Goal: Information Seeking & Learning: Learn about a topic

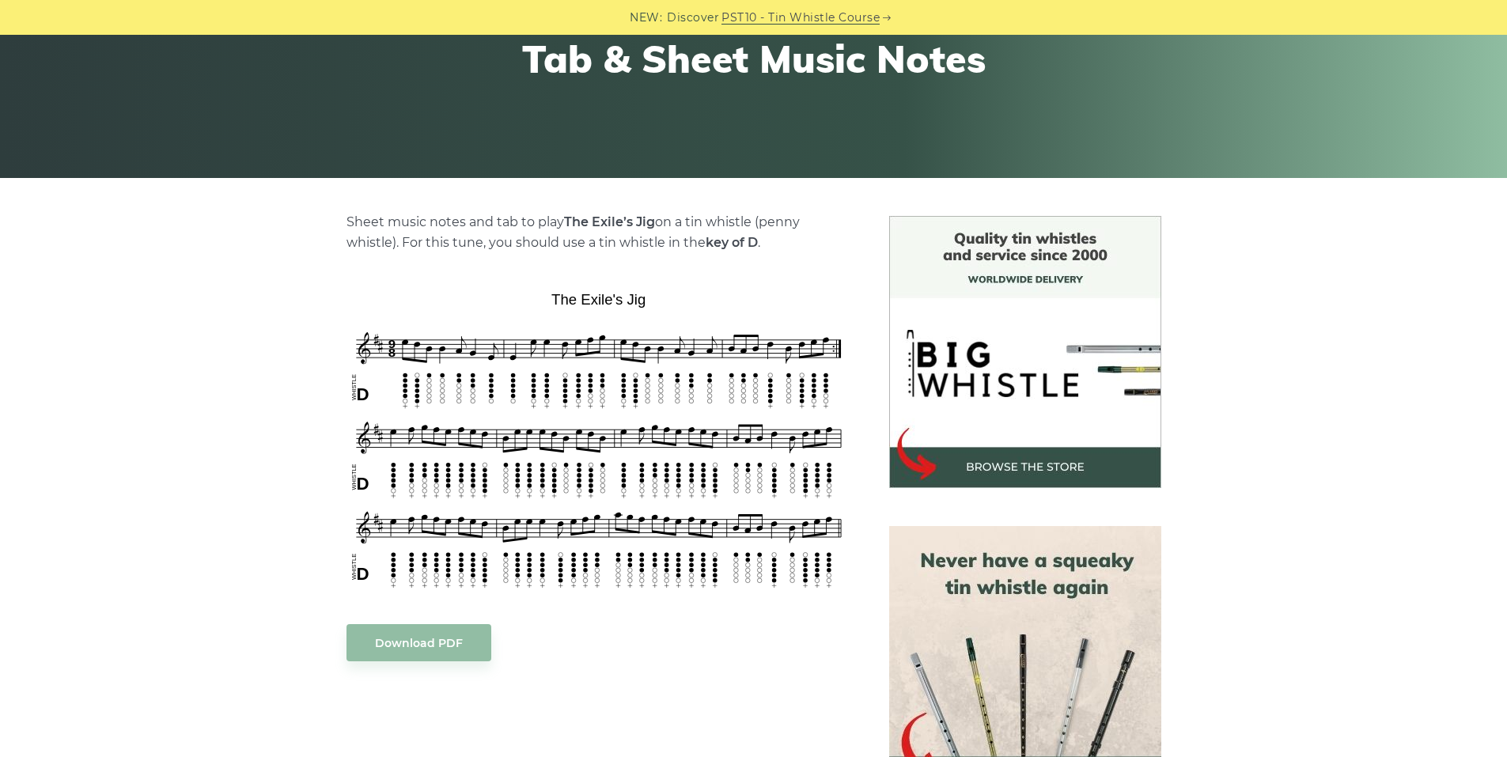
scroll to position [396, 0]
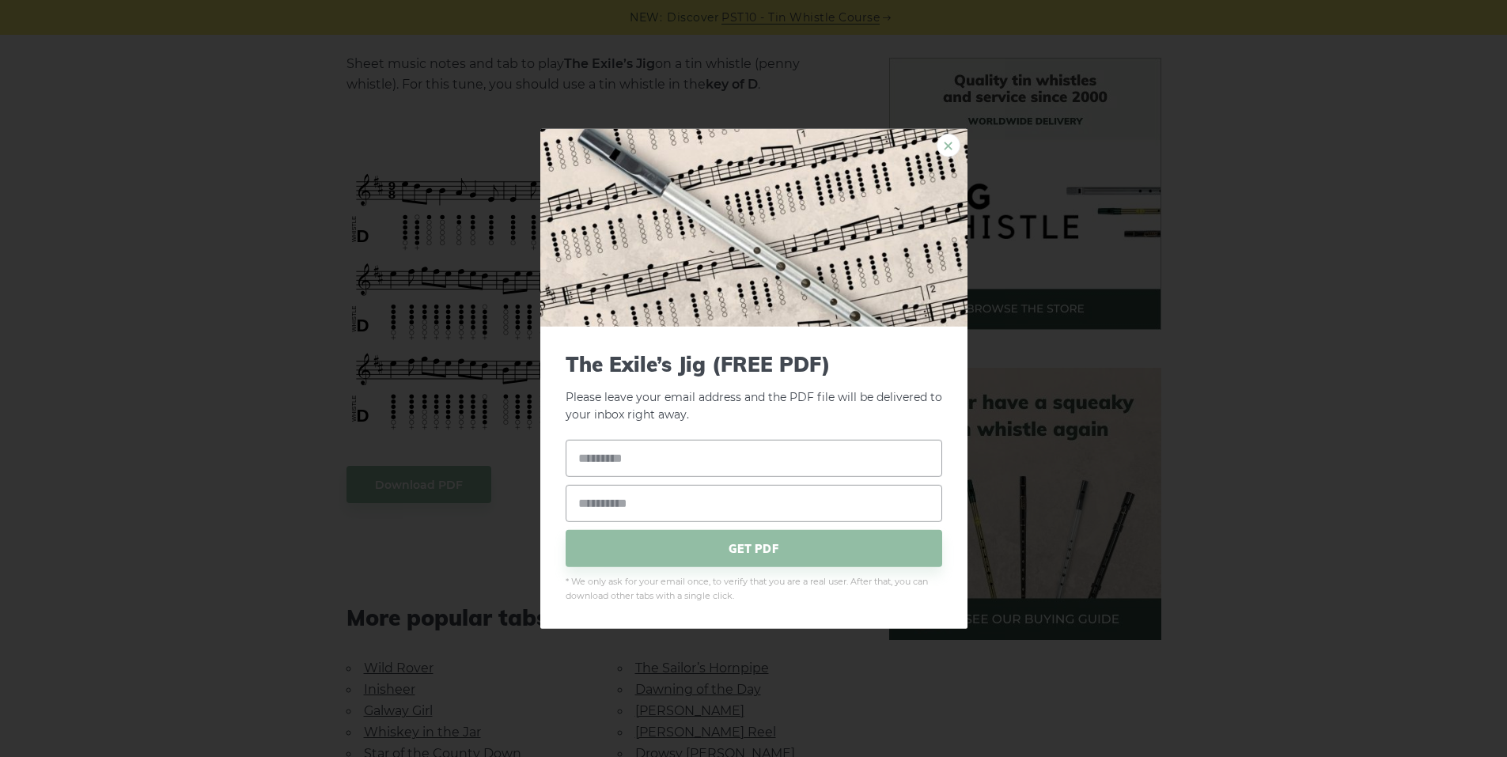
click at [947, 145] on link "×" at bounding box center [949, 145] width 24 height 24
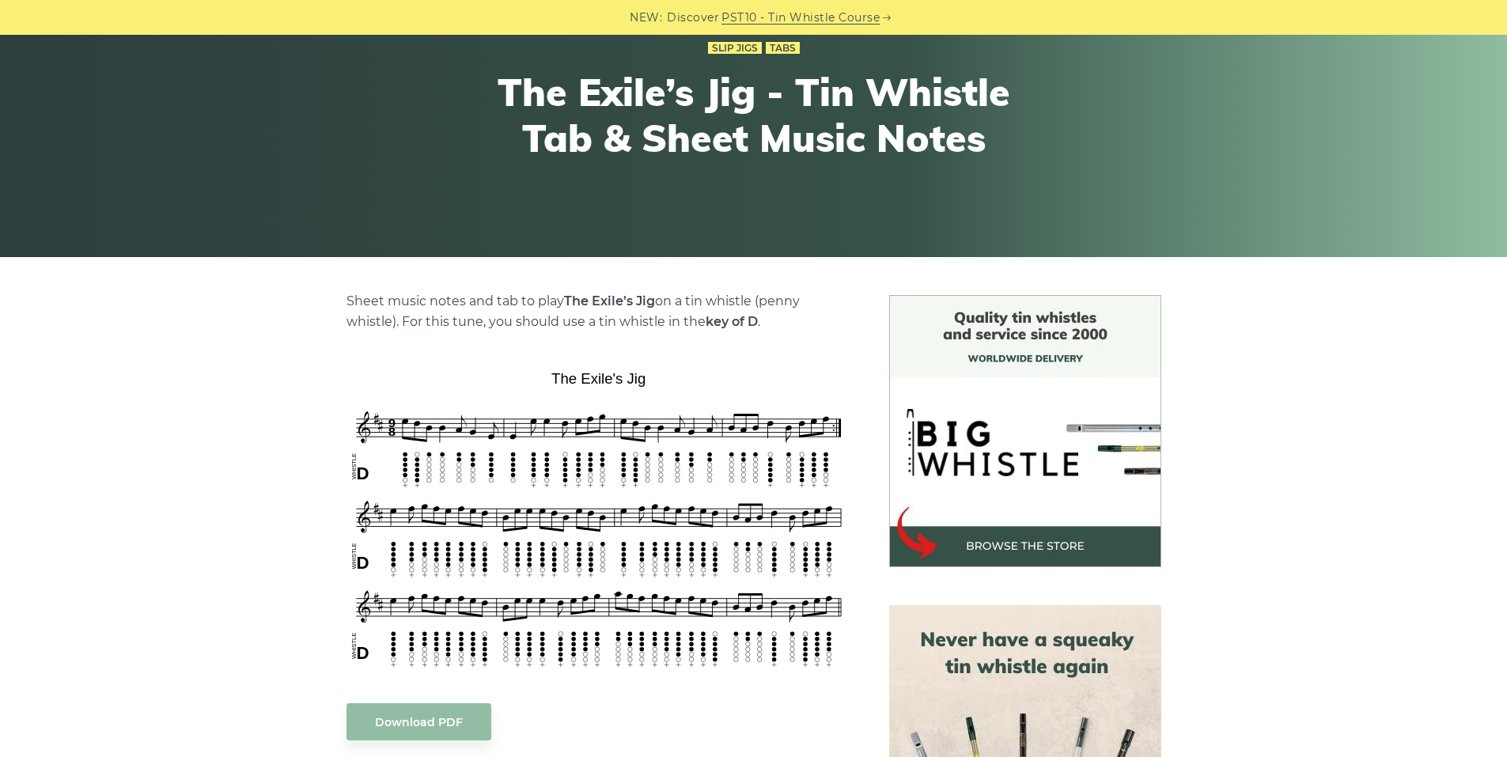
scroll to position [712, 0]
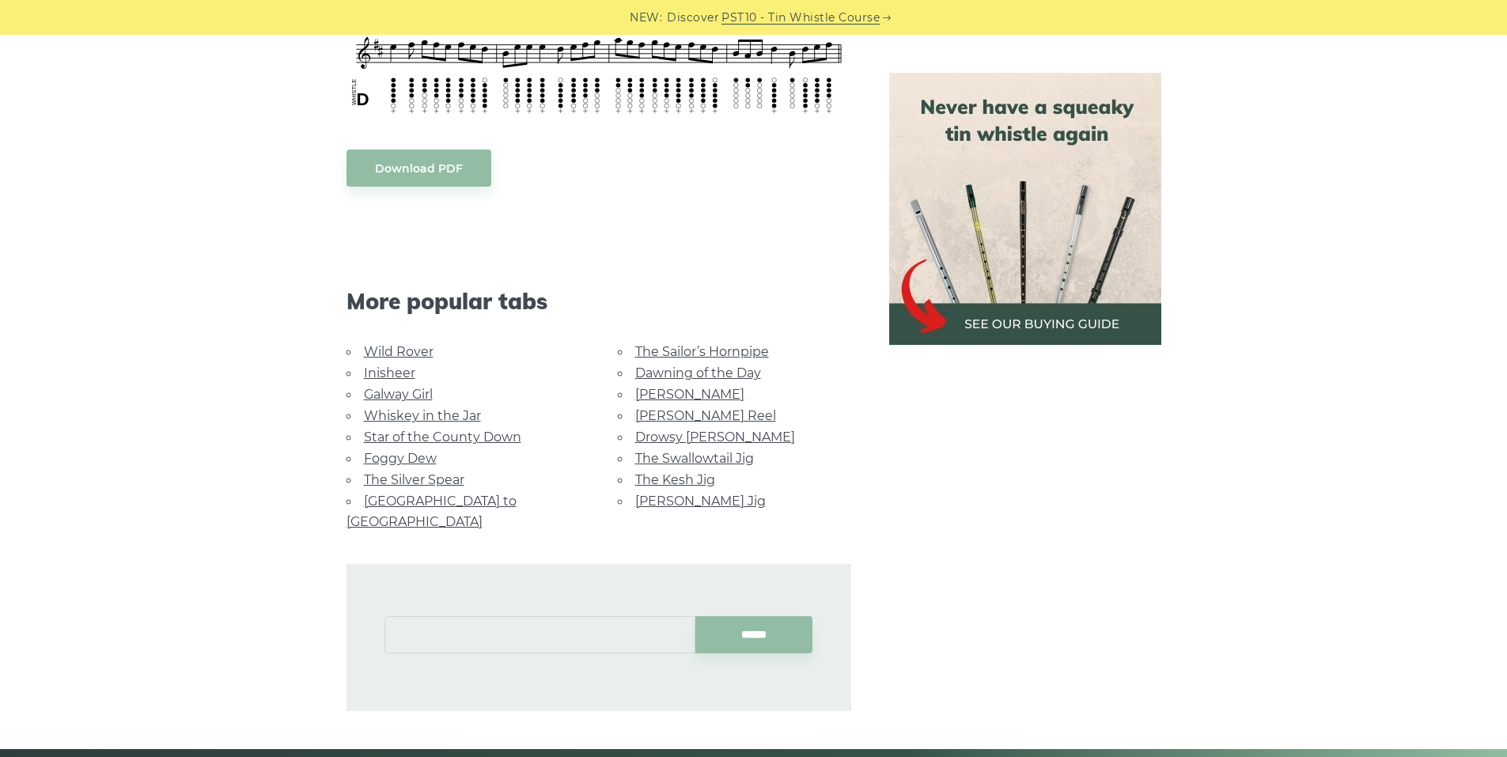
drag, startPoint x: 462, startPoint y: 596, endPoint x: 498, endPoint y: 611, distance: 39.7
click at [464, 616] on input "text" at bounding box center [539, 634] width 311 height 37
click at [495, 629] on input "text" at bounding box center [539, 634] width 311 height 37
click at [695, 616] on input "******" at bounding box center [753, 634] width 117 height 37
click at [778, 620] on input "******" at bounding box center [753, 634] width 117 height 37
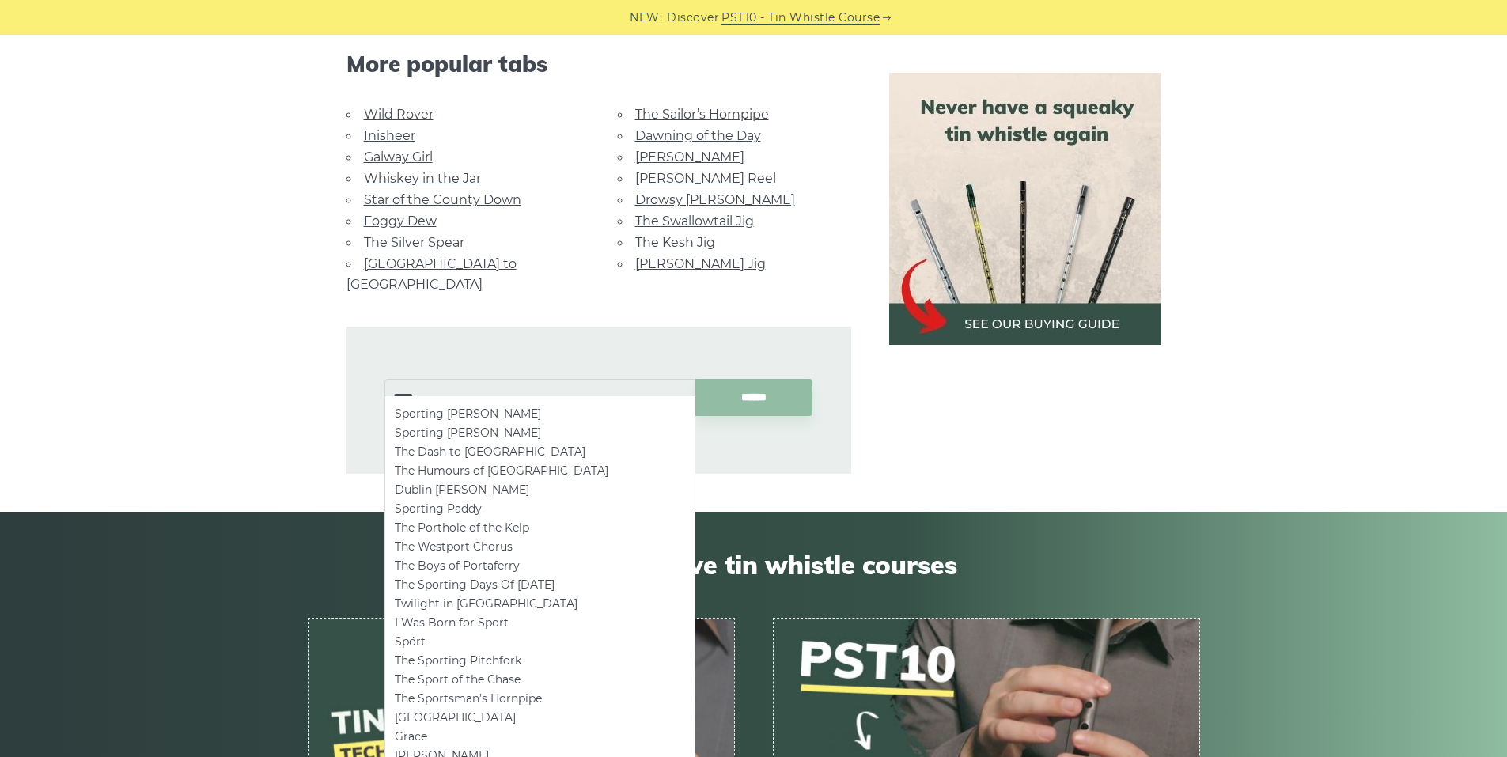
scroll to position [1028, 0]
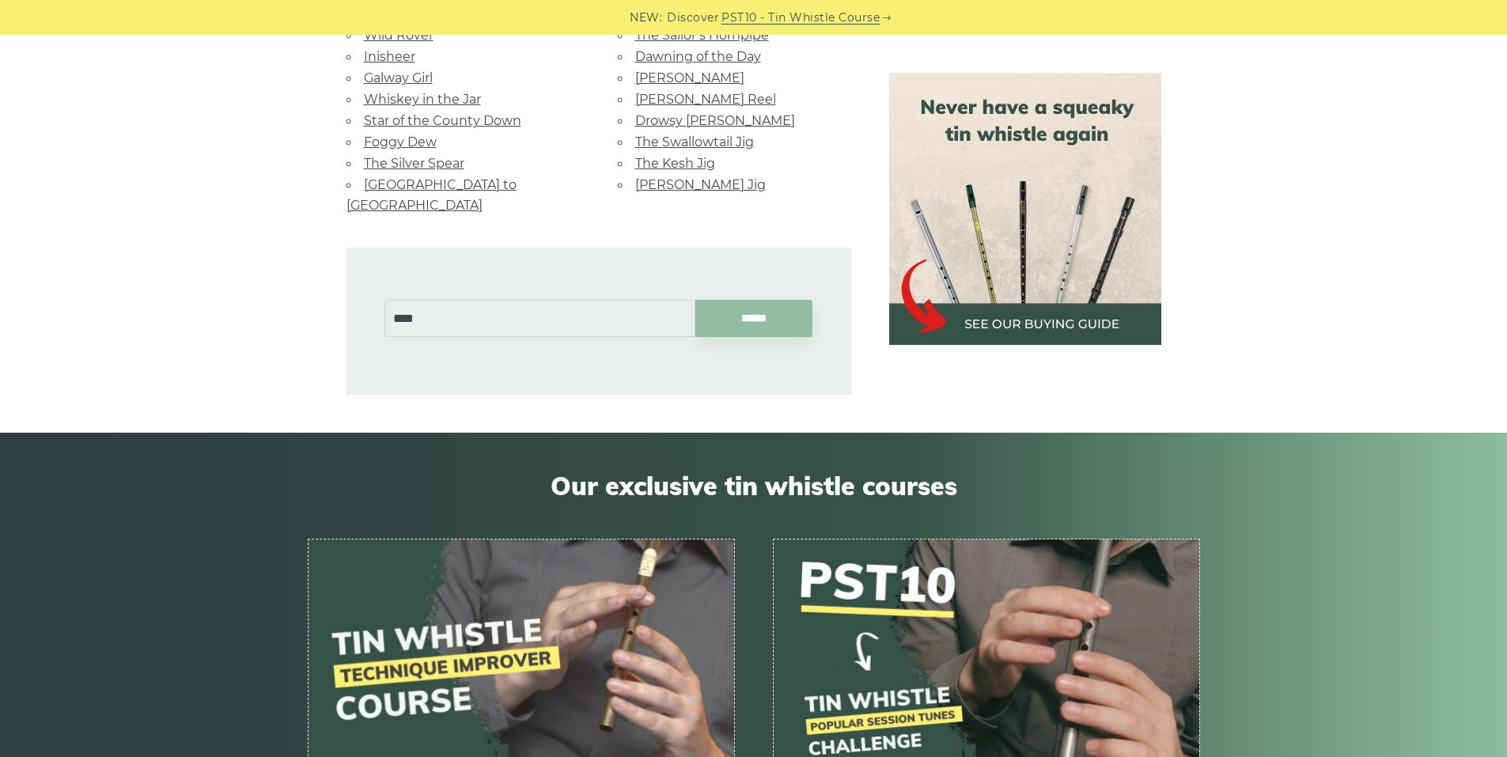
drag, startPoint x: 431, startPoint y: 294, endPoint x: 285, endPoint y: 298, distance: 146.4
click at [335, 301] on div "**** ******" at bounding box center [598, 305] width 543 height 179
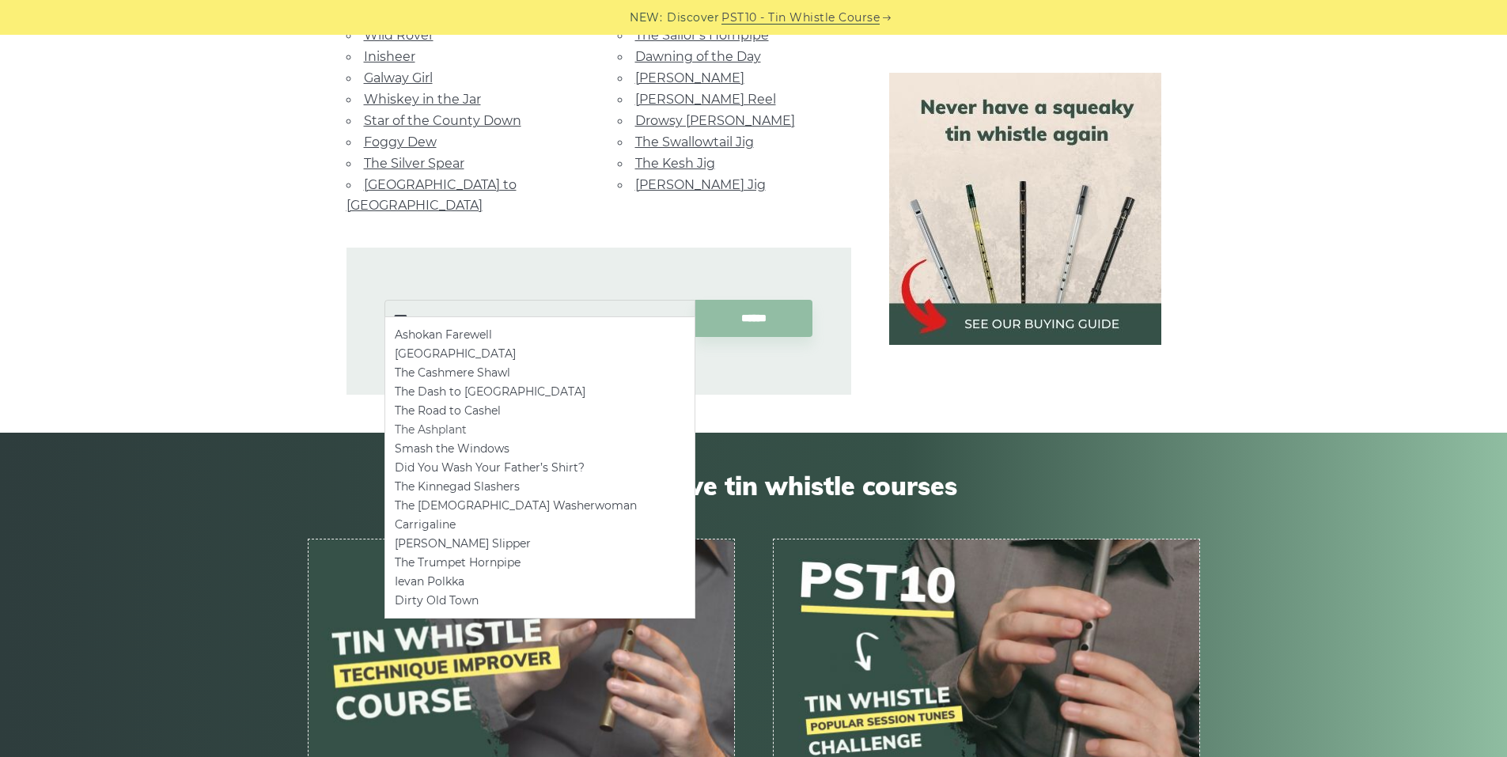
click at [435, 429] on li "The Ashplant" at bounding box center [540, 429] width 290 height 19
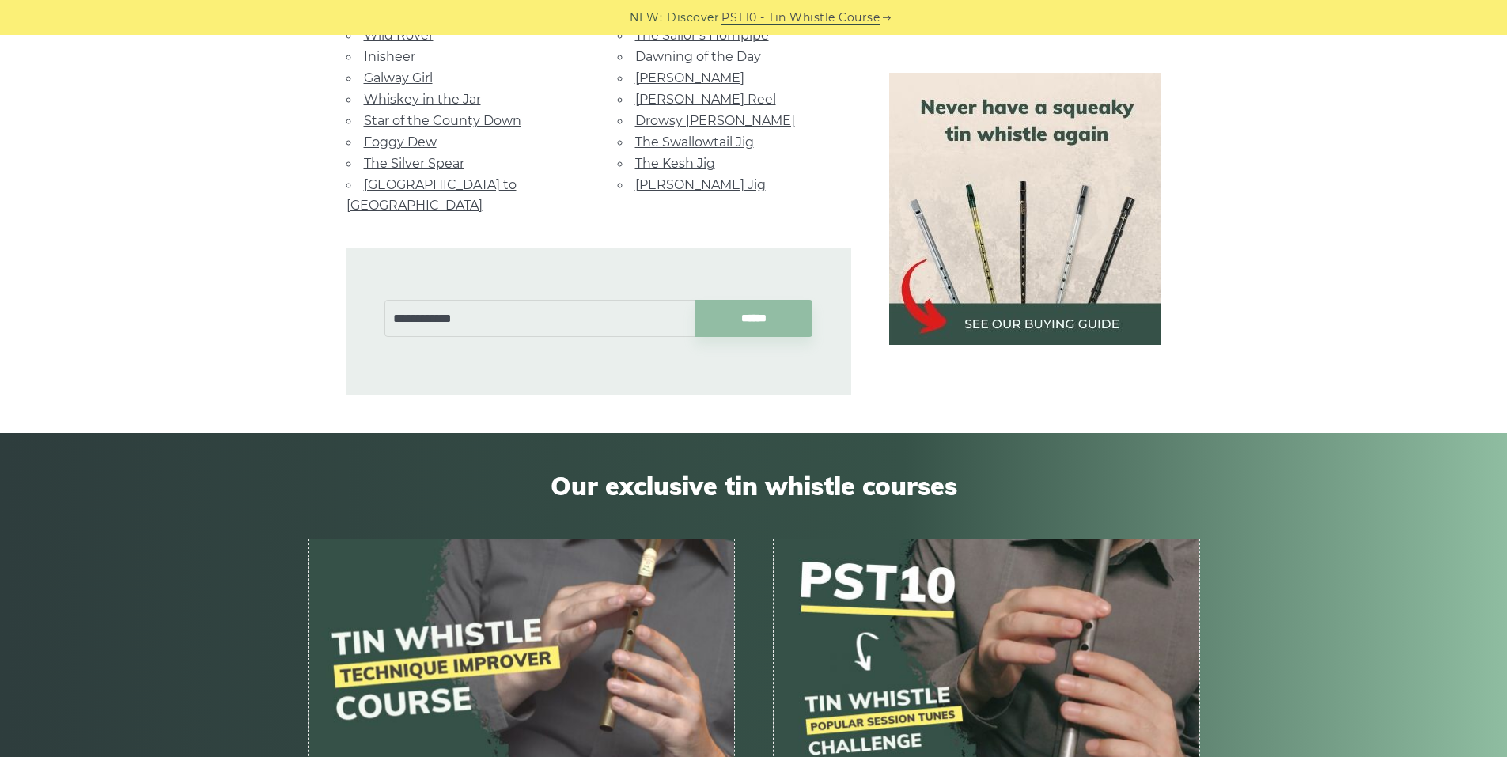
type input "**********"
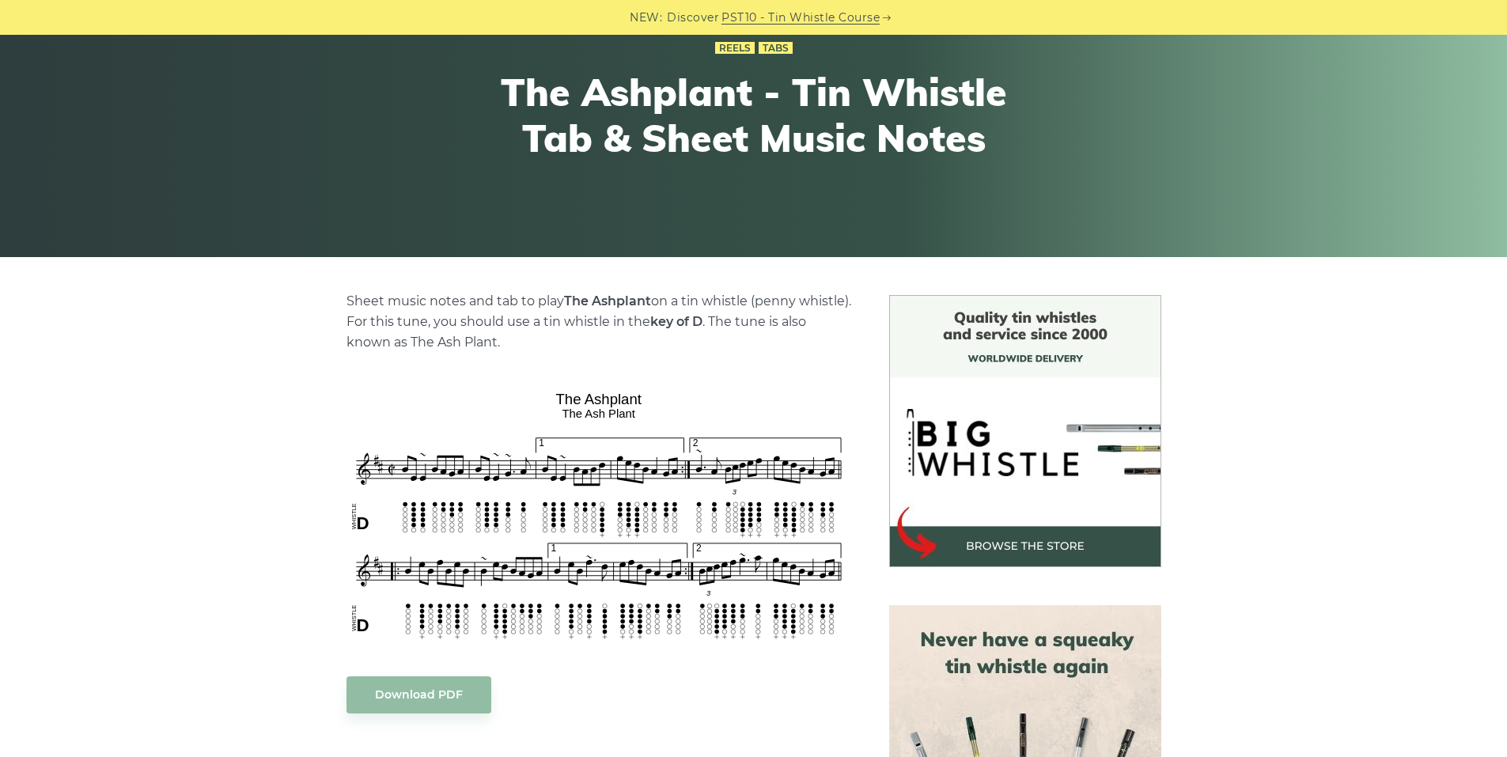
scroll to position [237, 0]
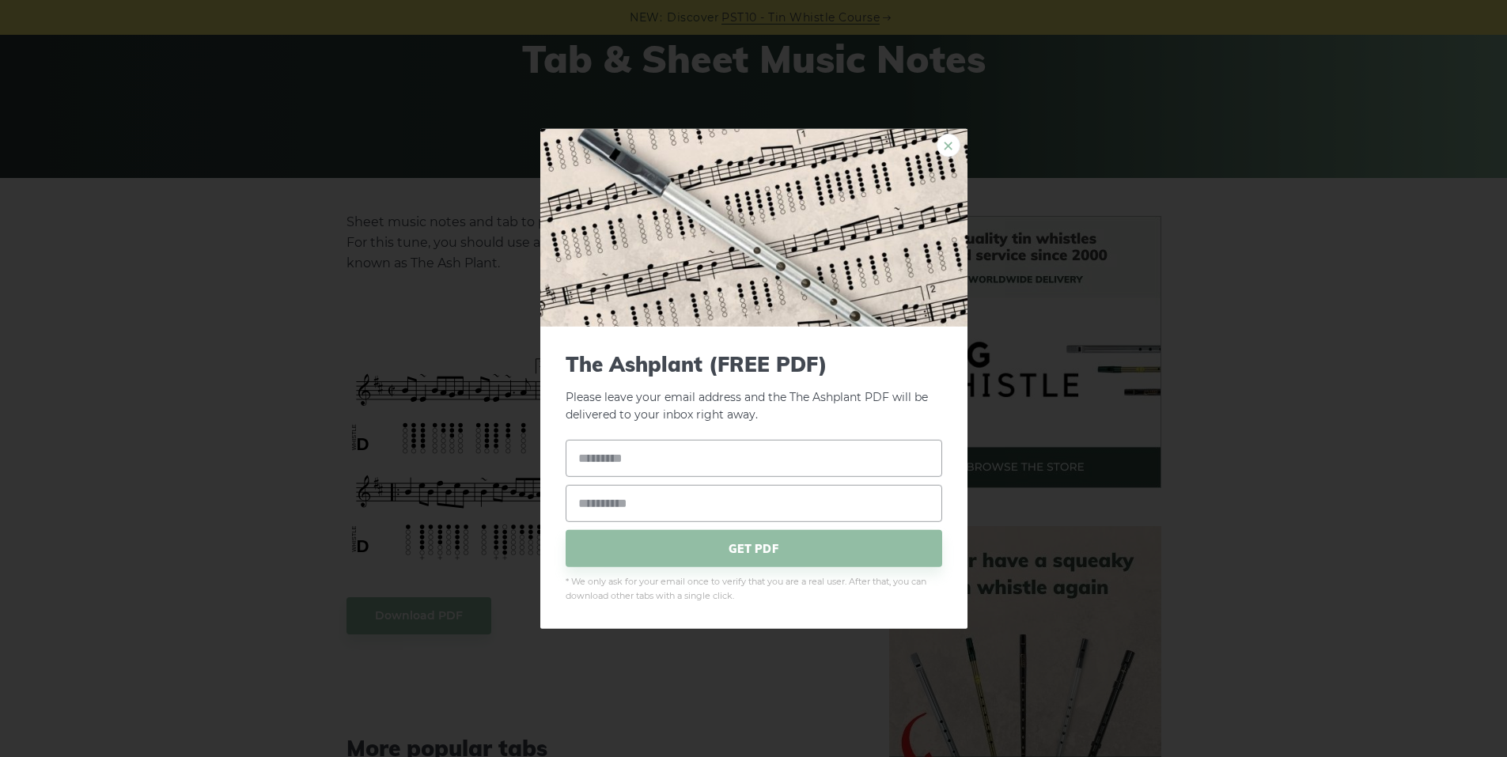
click at [939, 144] on link "×" at bounding box center [949, 145] width 24 height 24
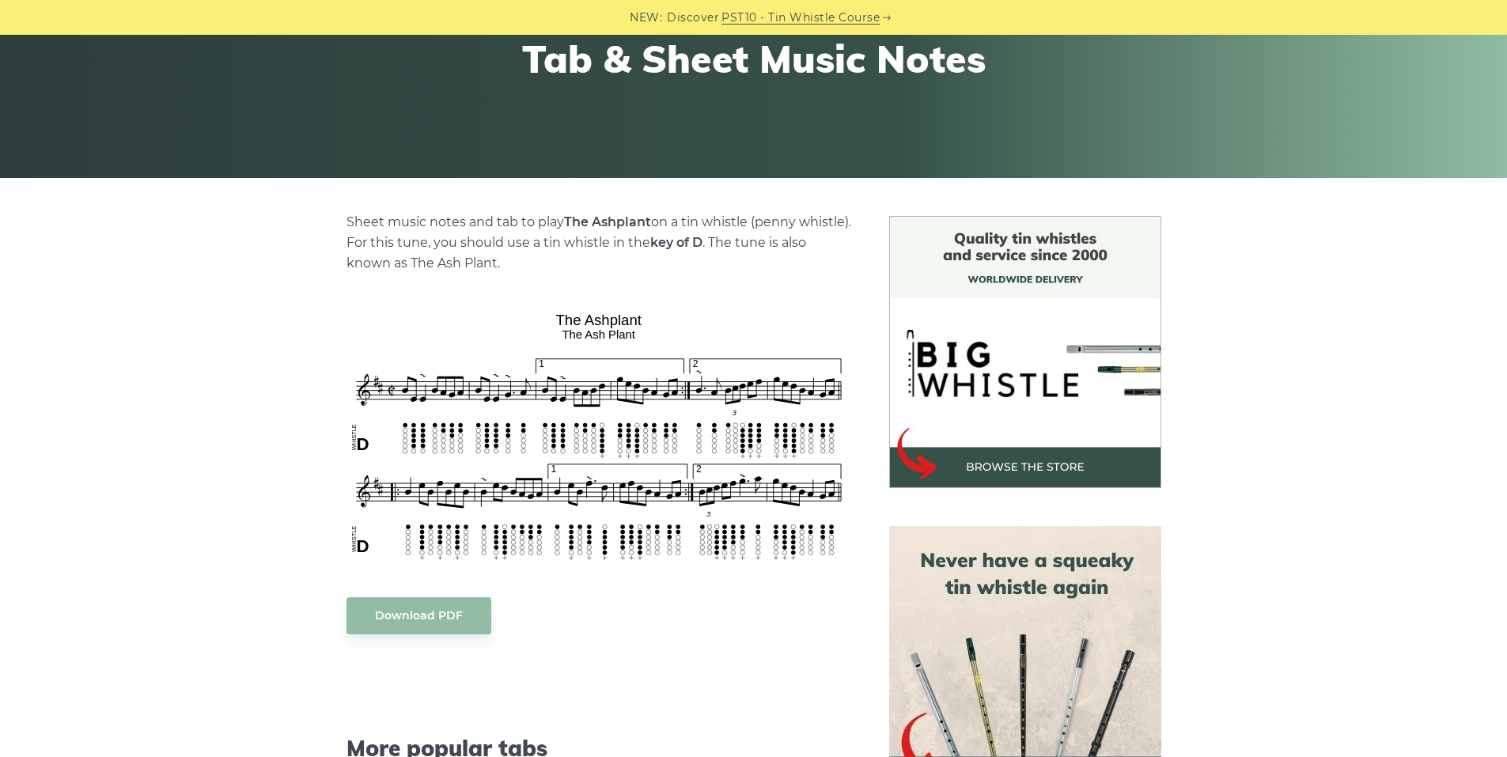
scroll to position [554, 0]
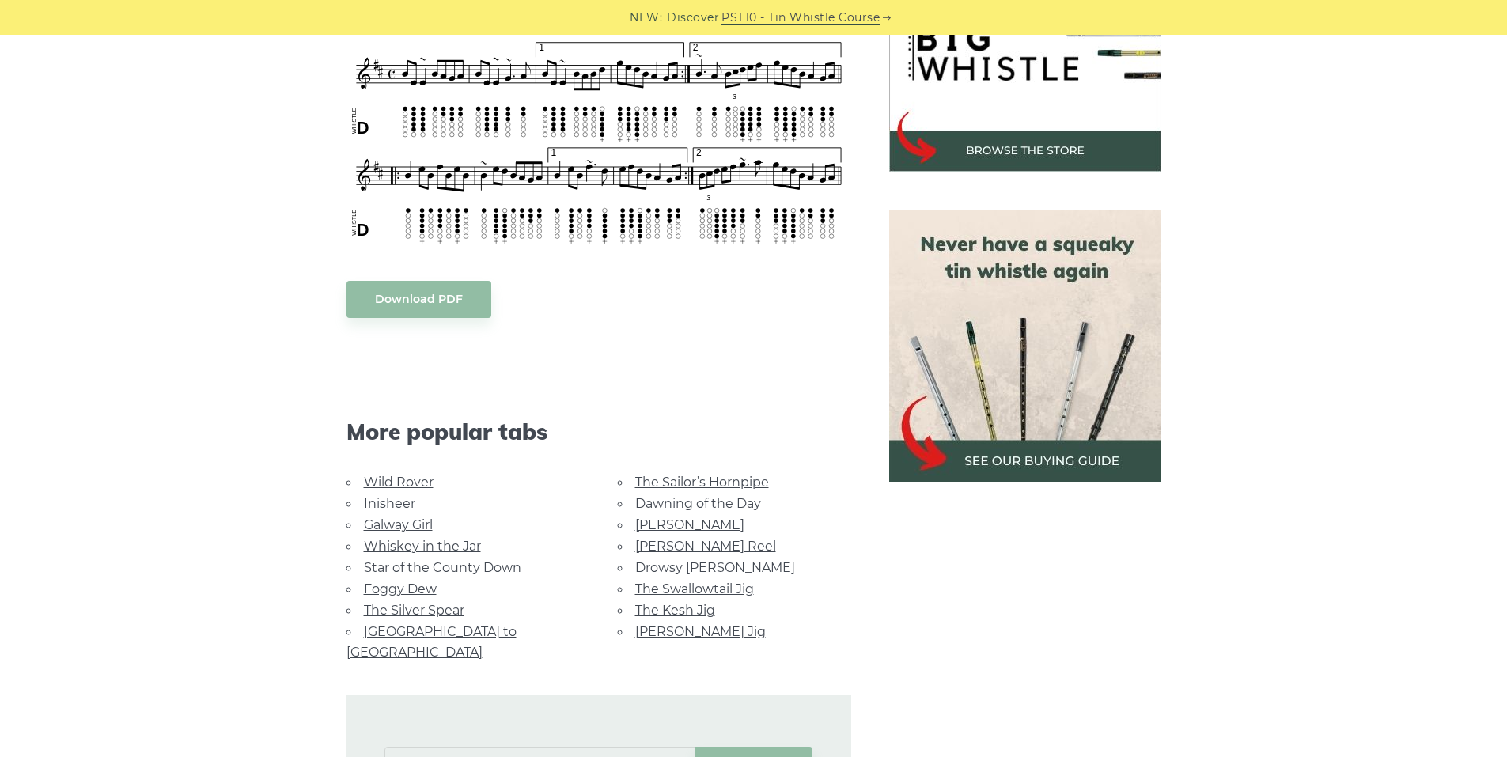
click at [380, 496] on link "Inisheer" at bounding box center [389, 503] width 51 height 15
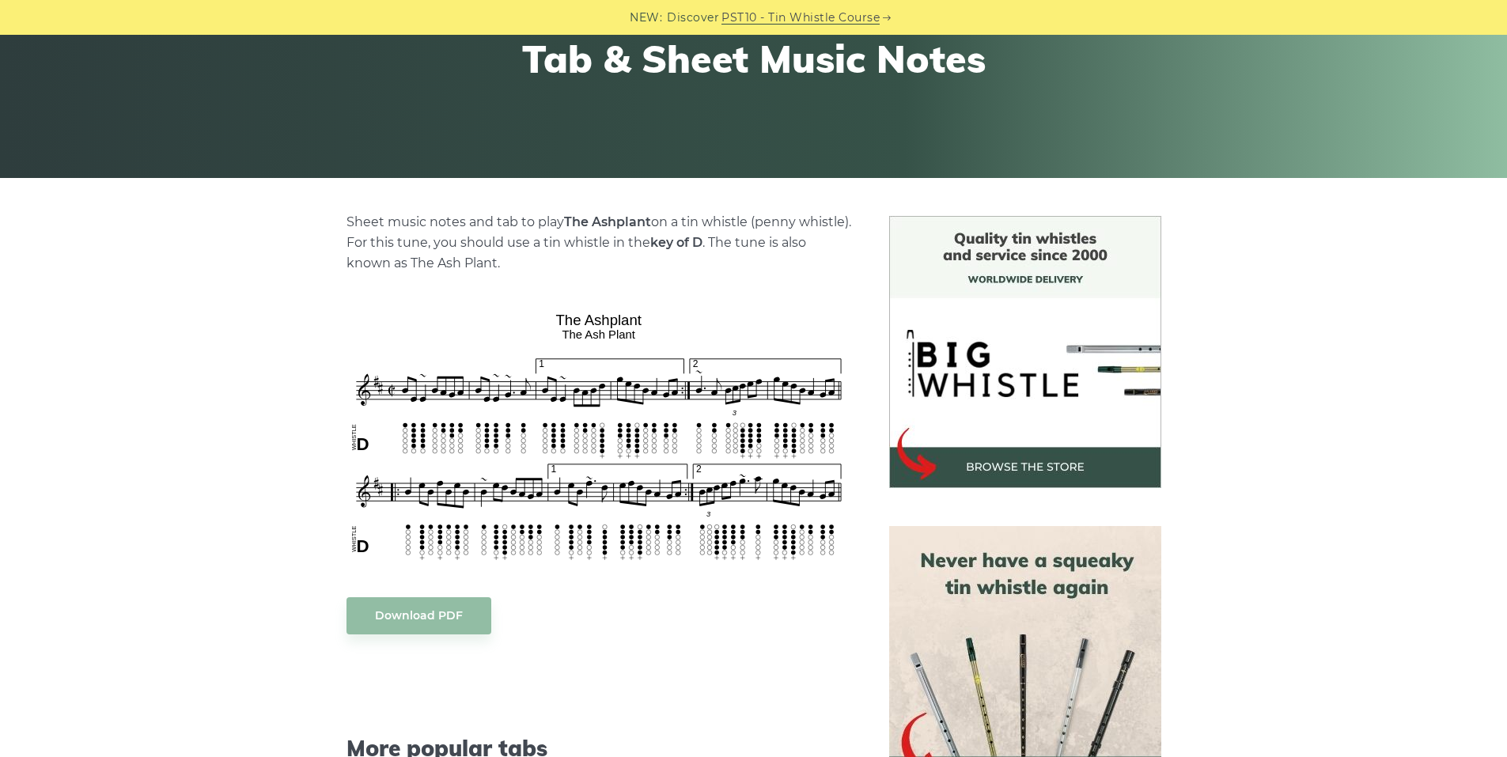
scroll to position [158, 0]
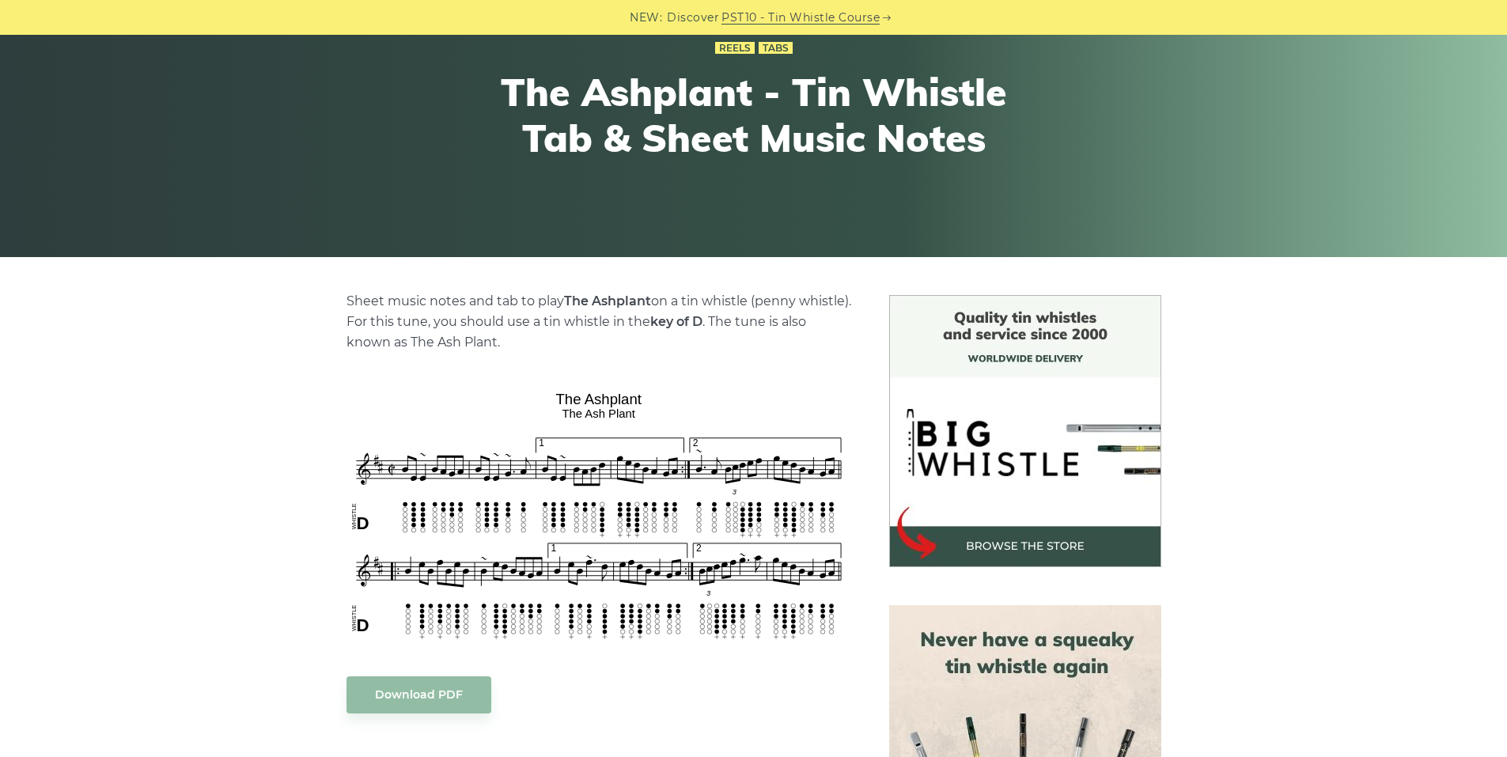
click at [705, 82] on h1 "The Ashplant - Tin Whistle Tab & Sheet Music Notes" at bounding box center [754, 115] width 582 height 91
click at [670, 103] on h1 "The Ashplant - Tin Whistle Tab & Sheet Music Notes" at bounding box center [754, 115] width 582 height 91
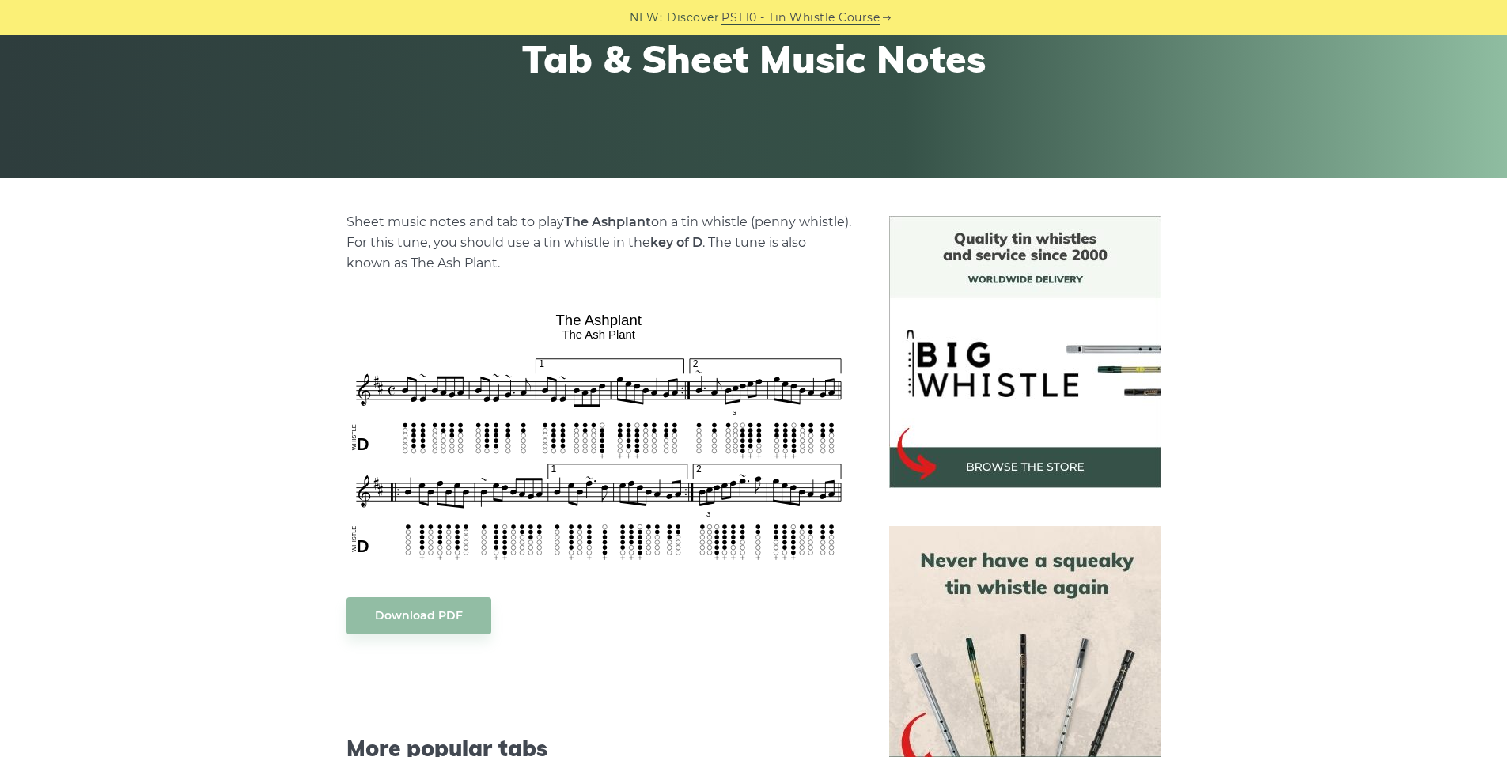
scroll to position [0, 0]
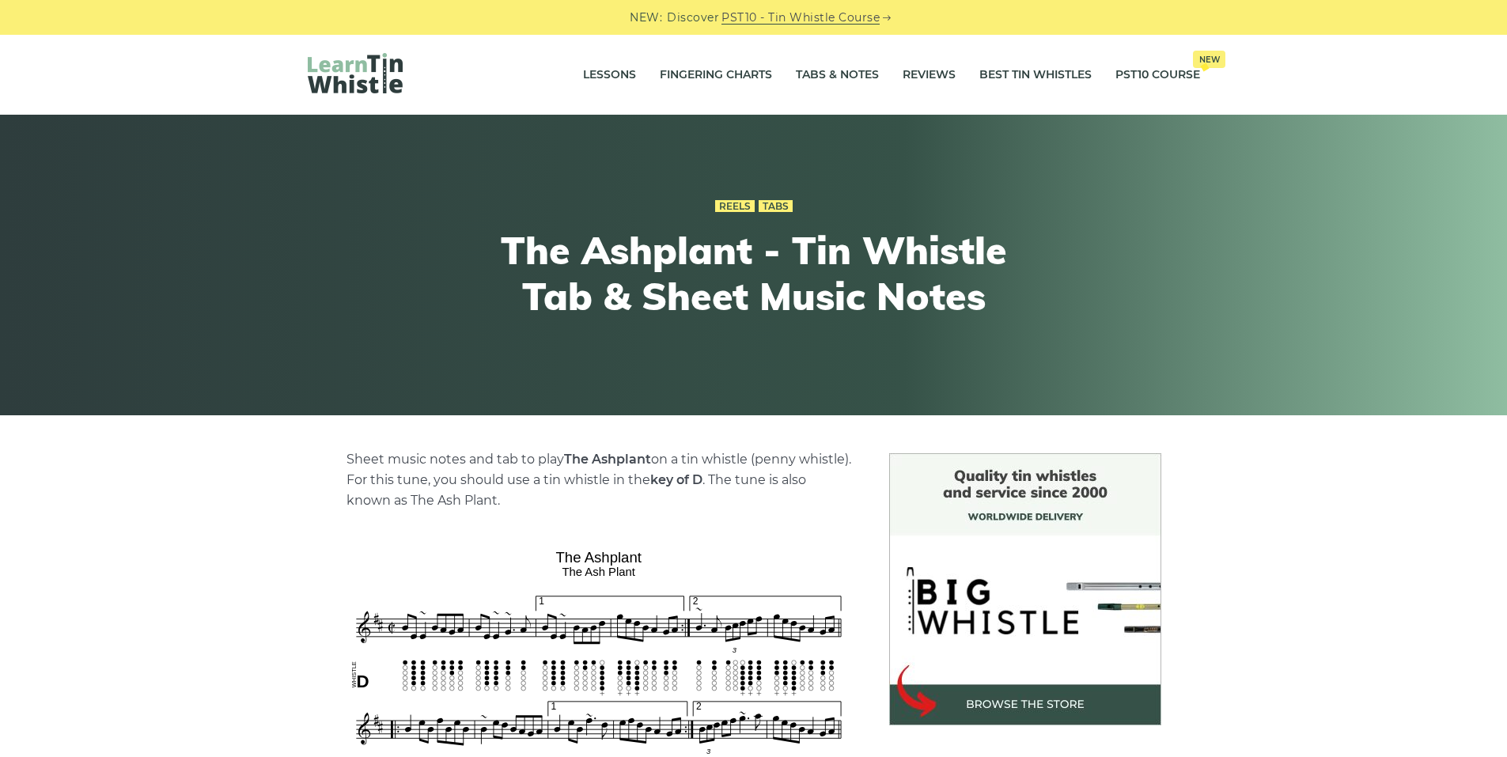
click at [362, 76] on img at bounding box center [355, 73] width 95 height 40
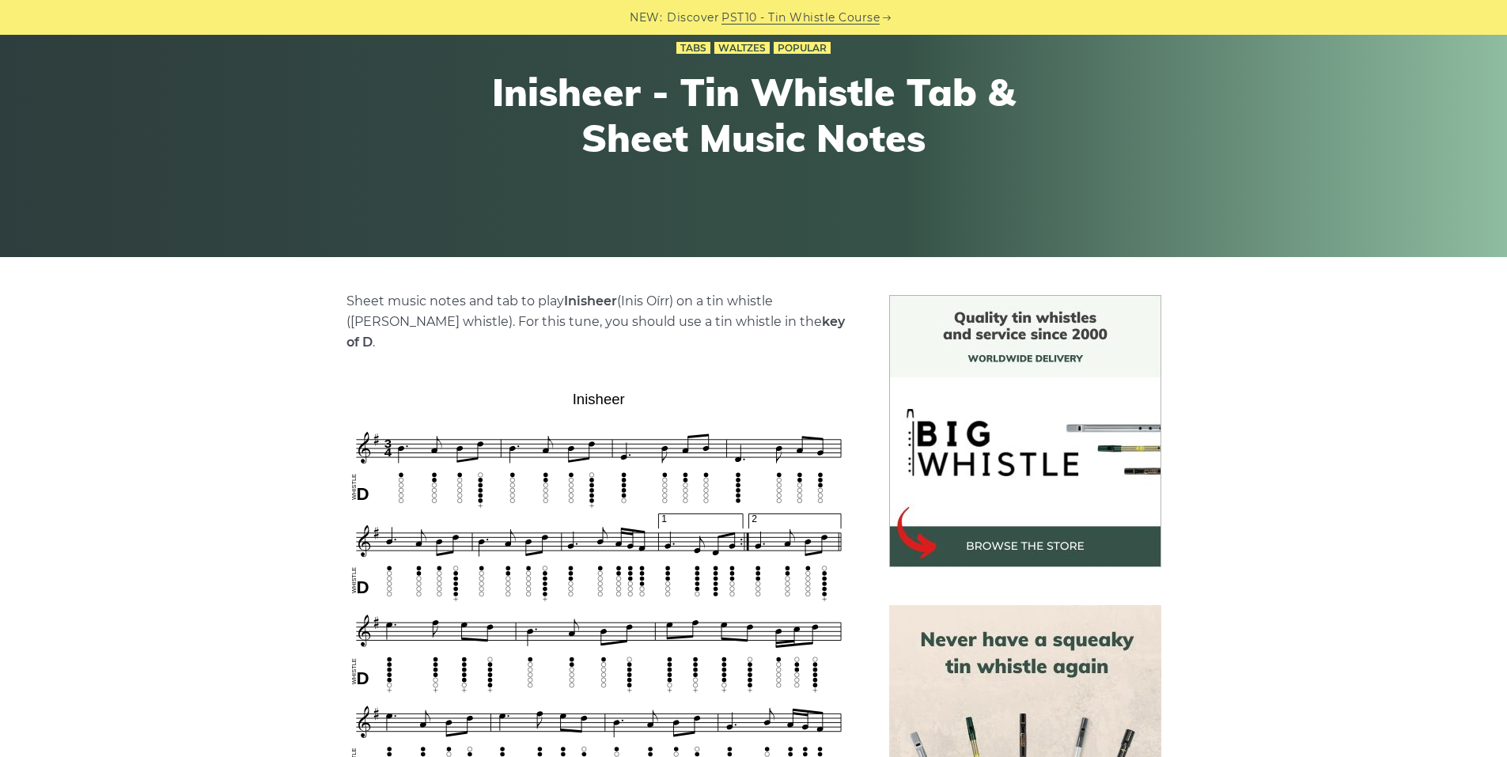
scroll to position [237, 0]
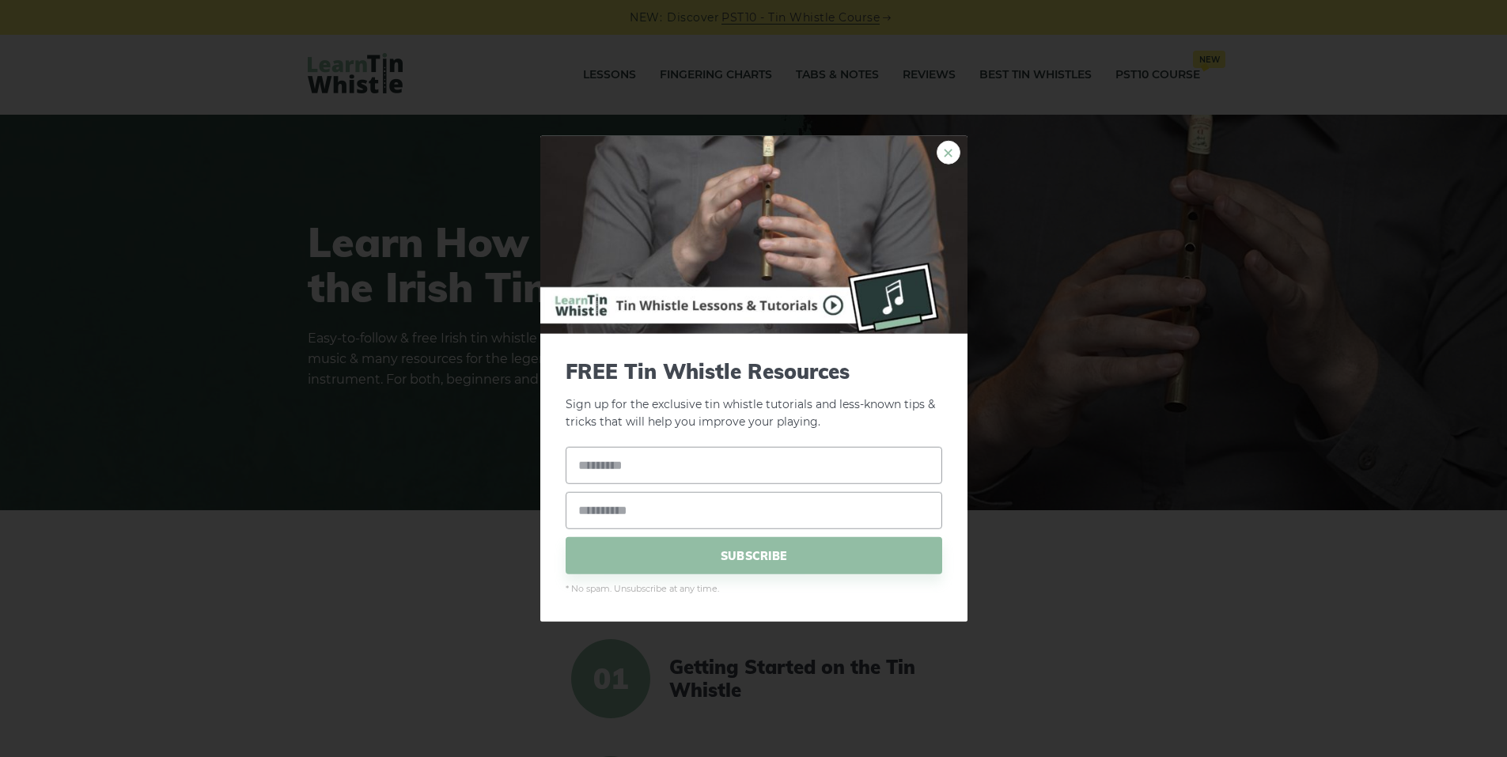
click at [947, 157] on link "×" at bounding box center [949, 152] width 24 height 24
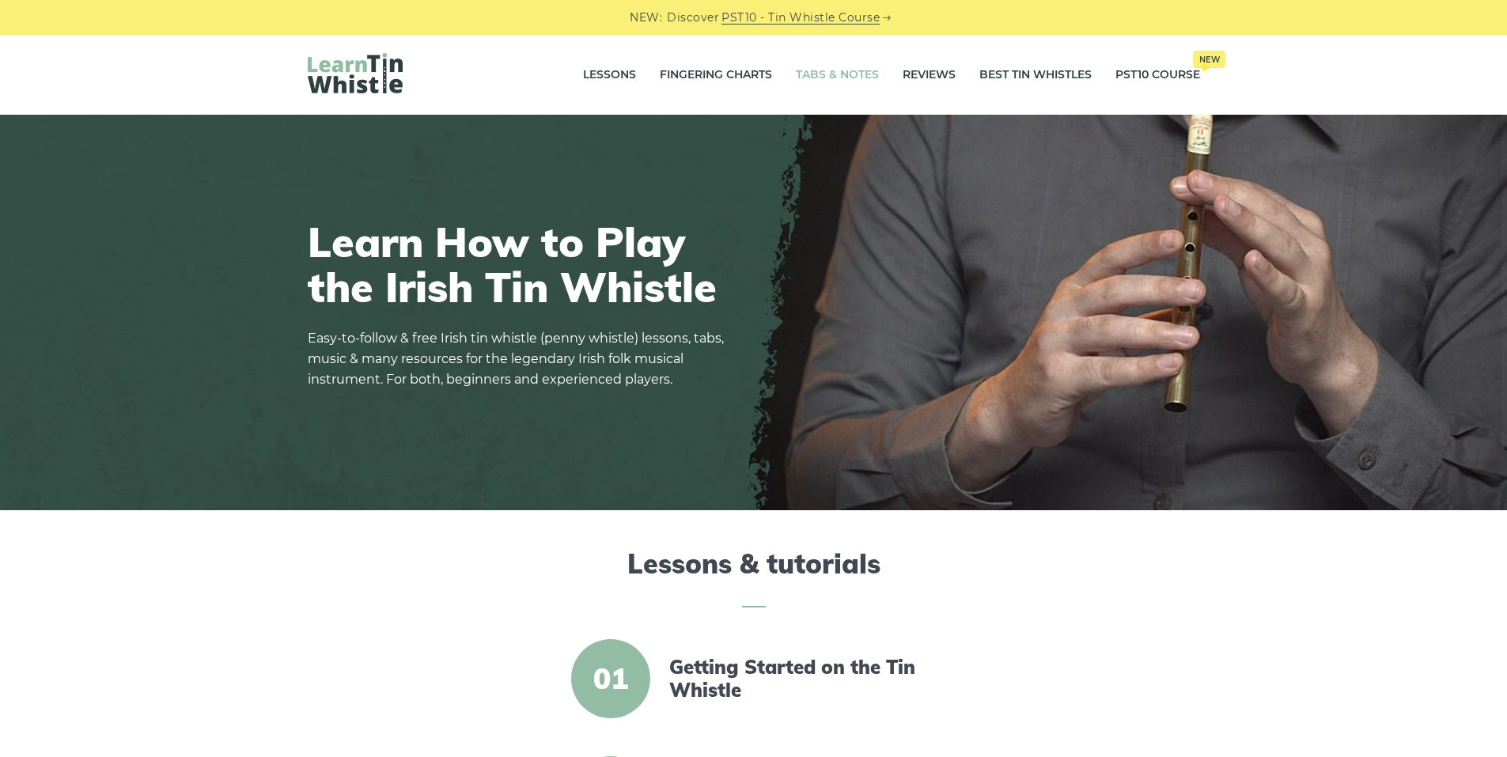
click at [820, 71] on link "Tabs & Notes" at bounding box center [837, 75] width 83 height 40
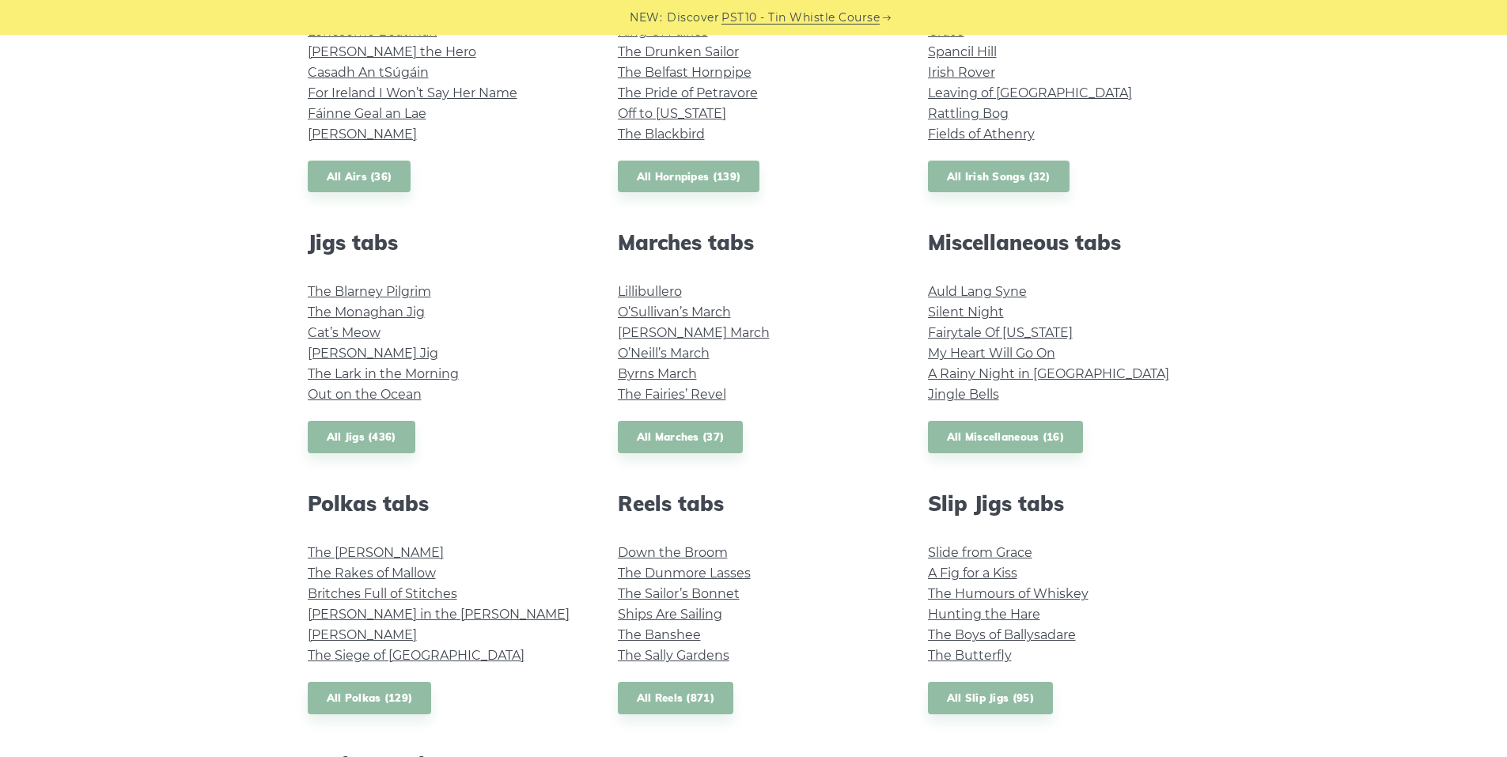
scroll to position [791, 0]
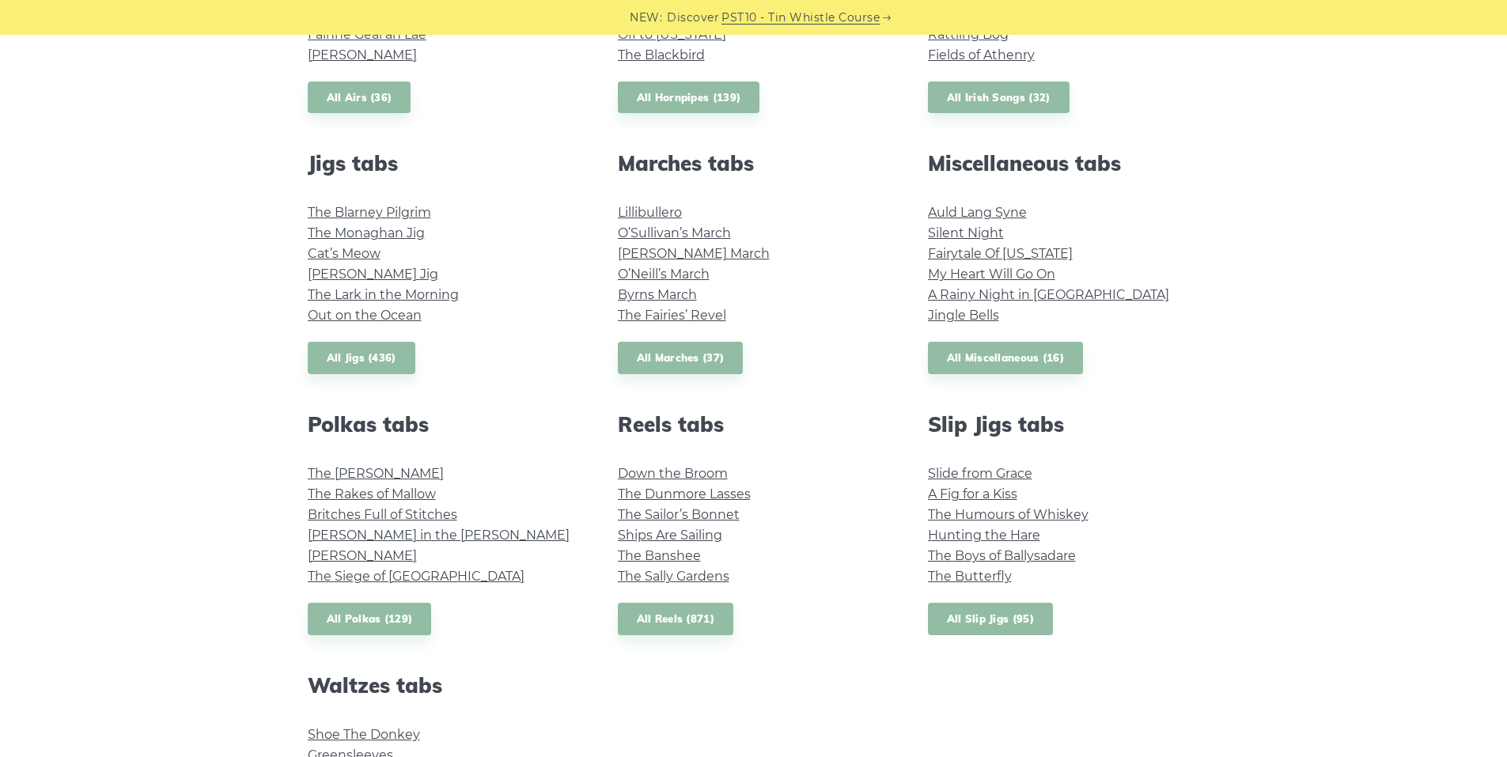
click at [990, 619] on link "All Slip Jigs (95)" at bounding box center [990, 619] width 125 height 32
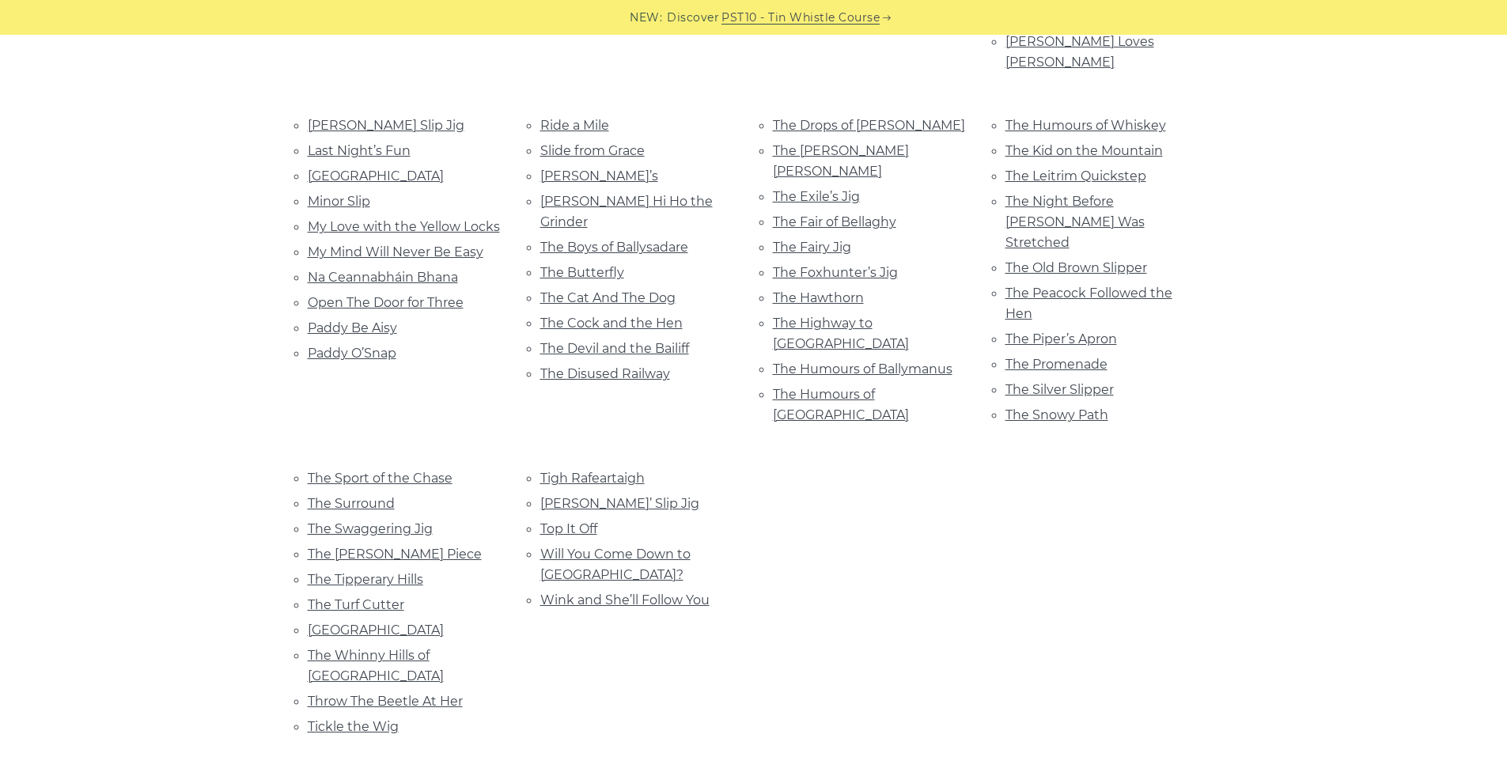
scroll to position [633, 0]
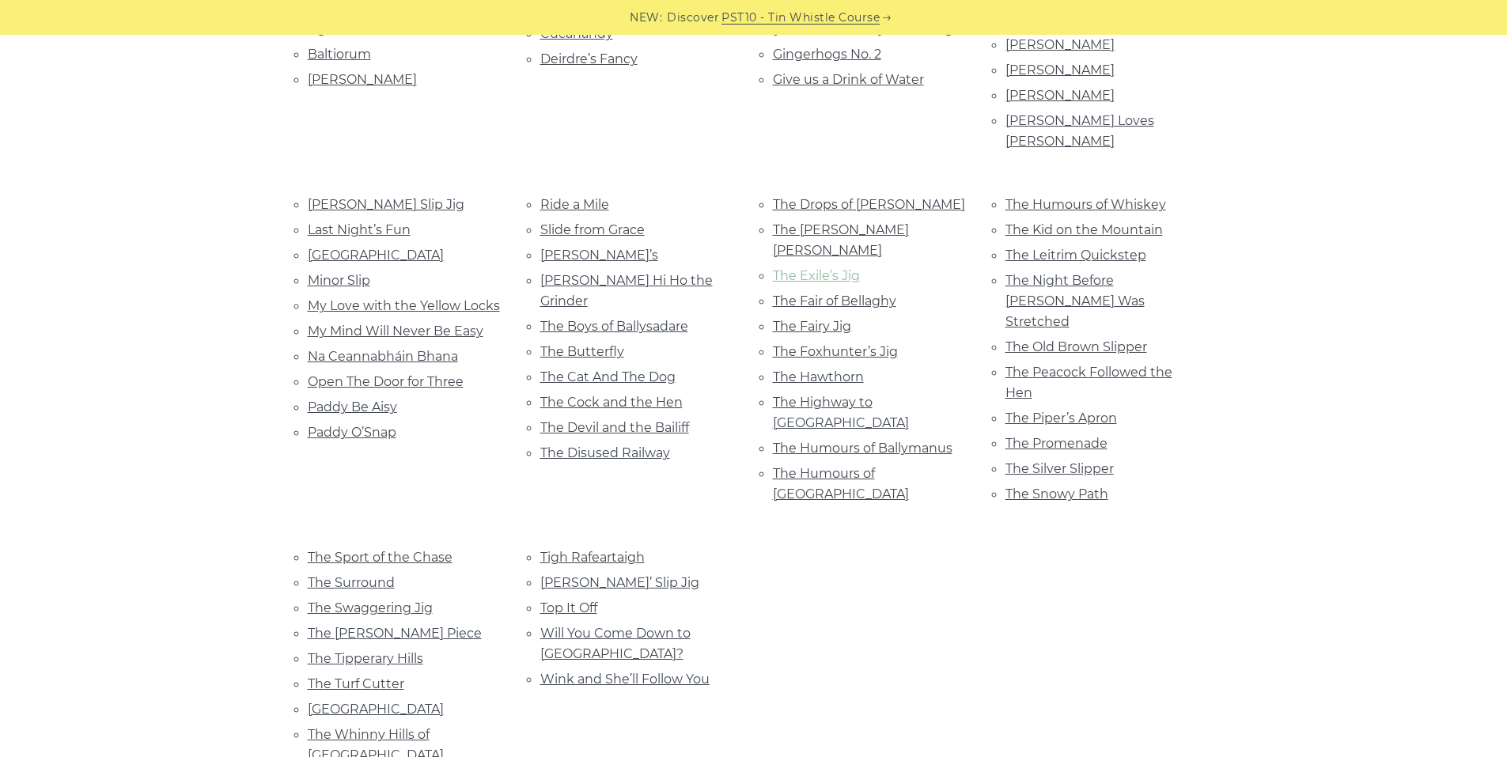
click at [830, 268] on link "The Exile’s Jig" at bounding box center [816, 275] width 87 height 15
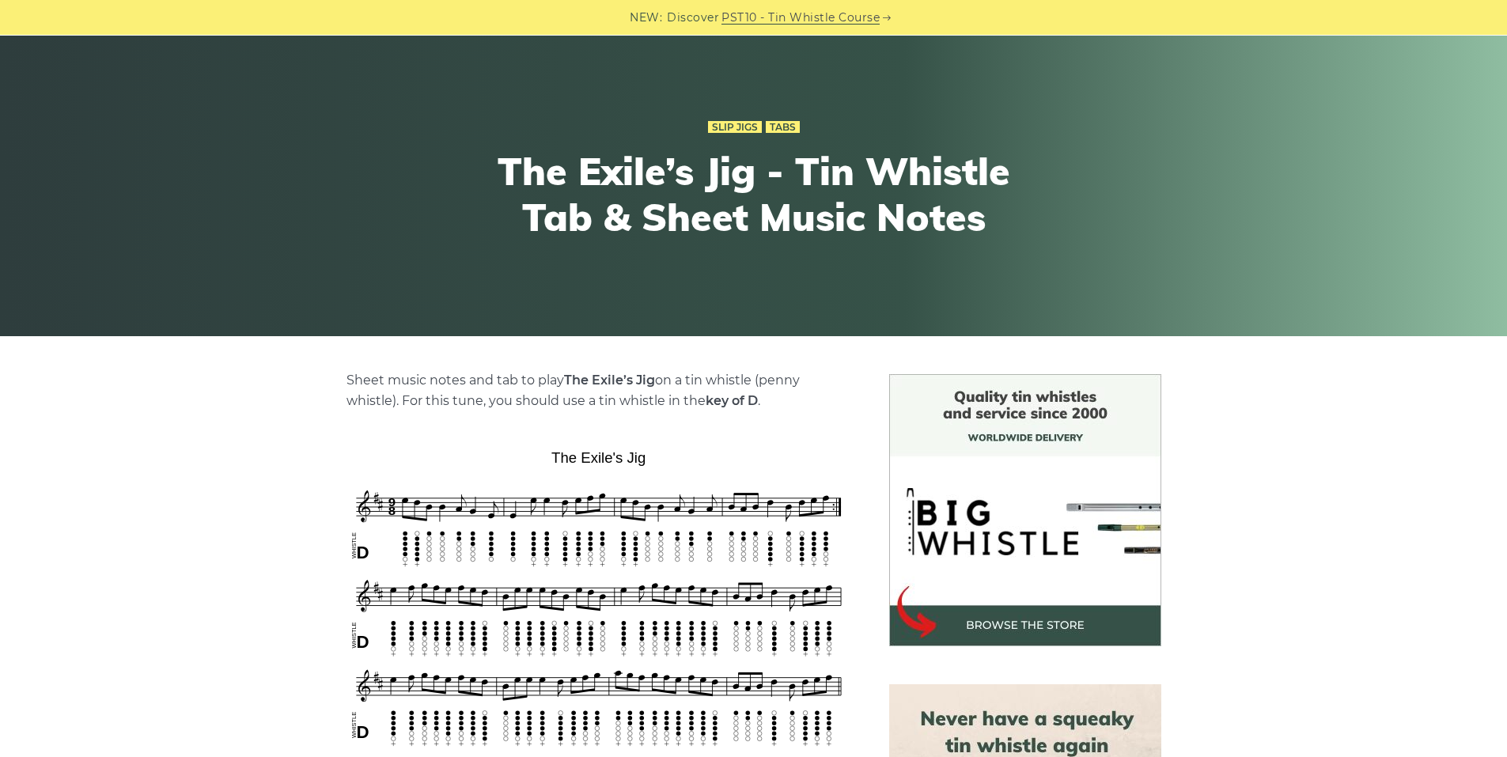
scroll to position [316, 0]
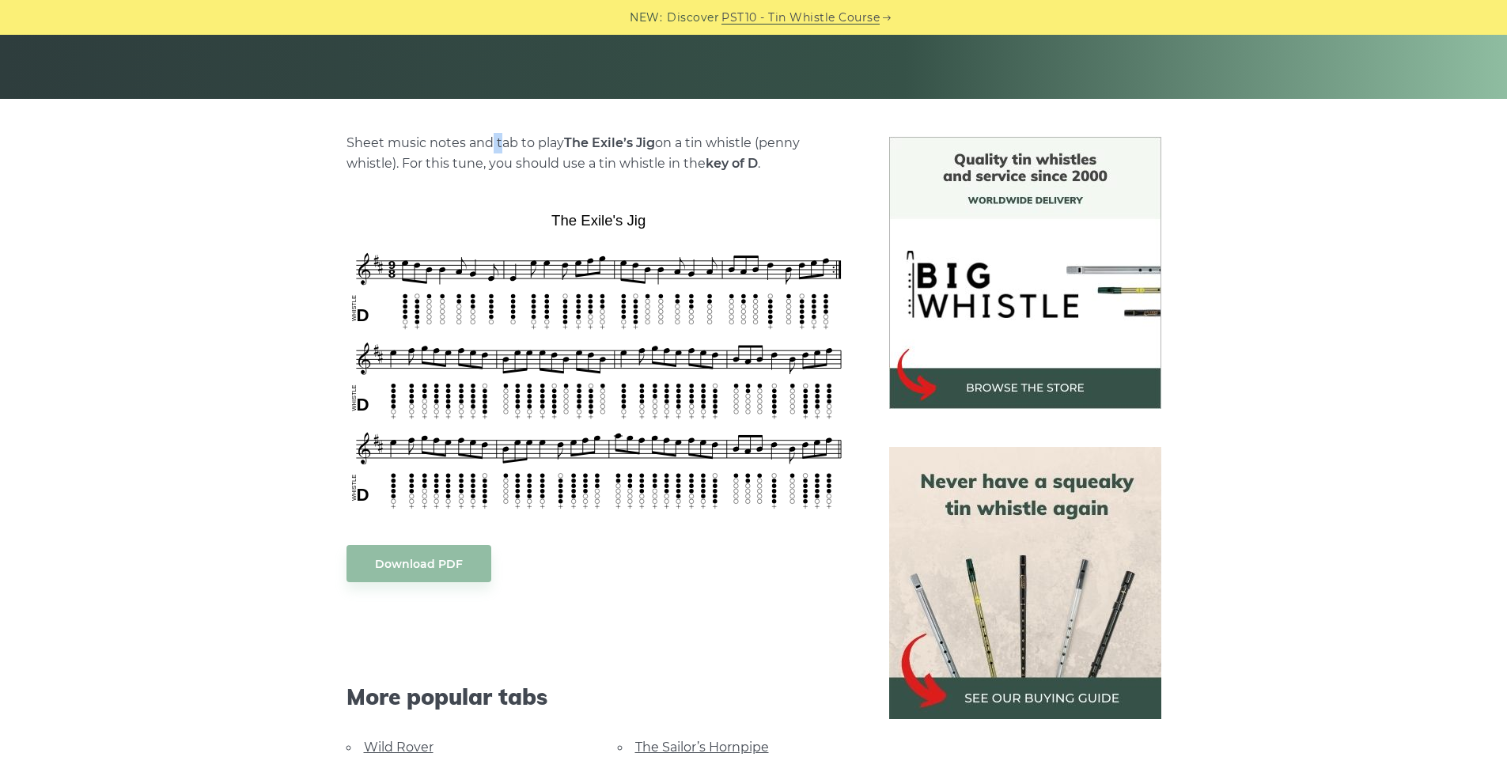
drag, startPoint x: 1429, startPoint y: 1, endPoint x: 574, endPoint y: 139, distance: 867.0
click at [504, 142] on p "Sheet music notes and tab to play The Exile’s Jig on a tin whistle (penny whist…" at bounding box center [598, 153] width 505 height 41
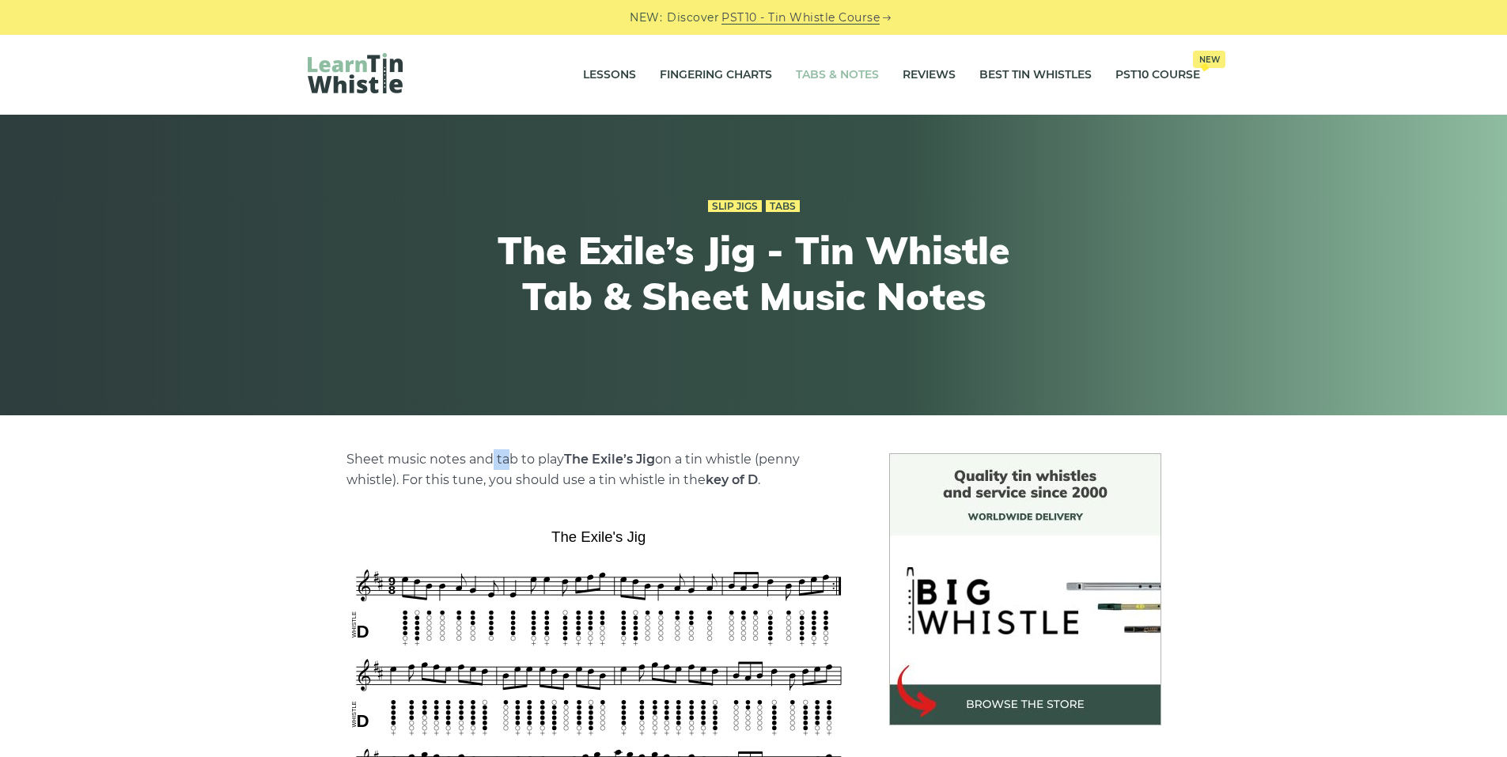
click at [829, 70] on link "Tabs & Notes" at bounding box center [837, 75] width 83 height 40
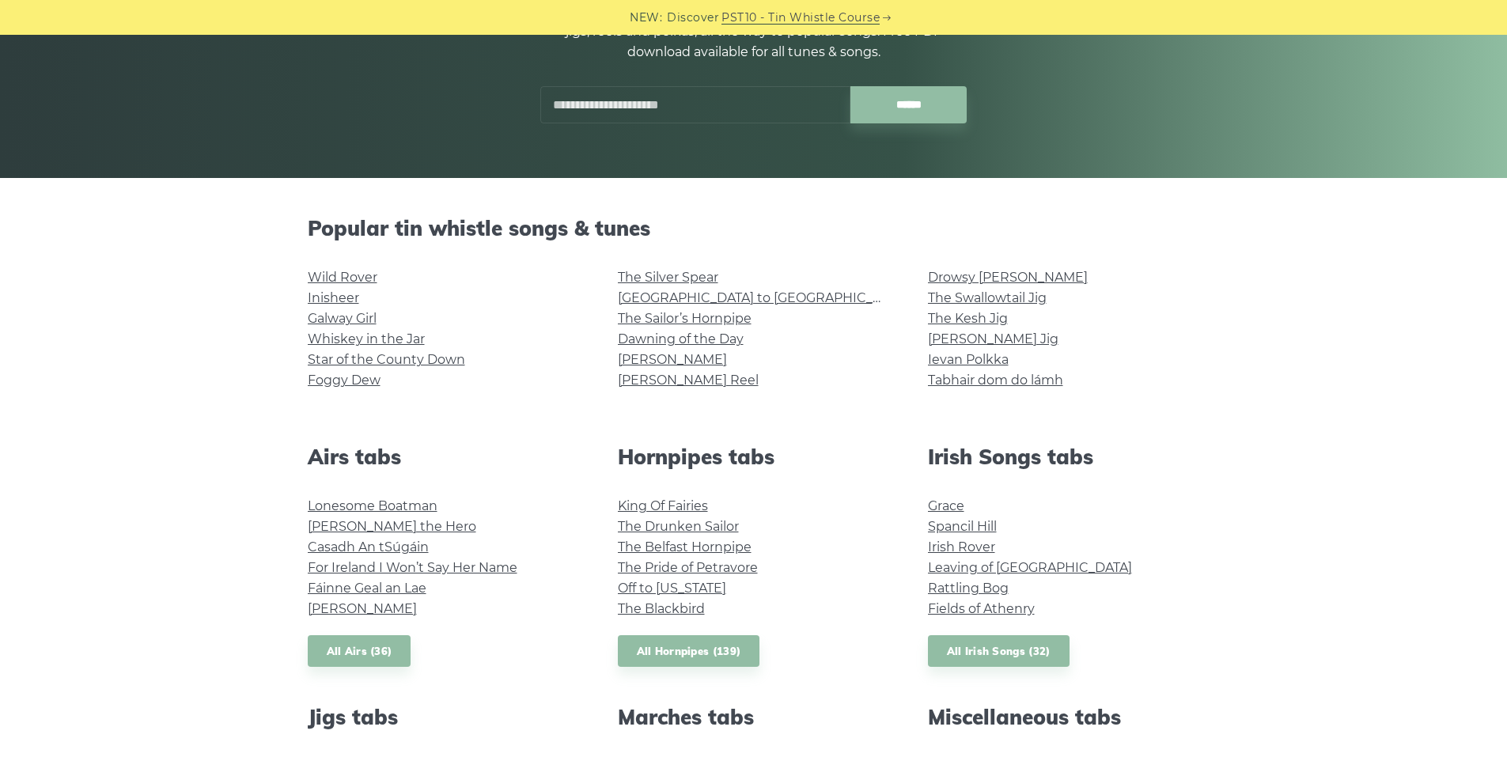
scroll to position [316, 0]
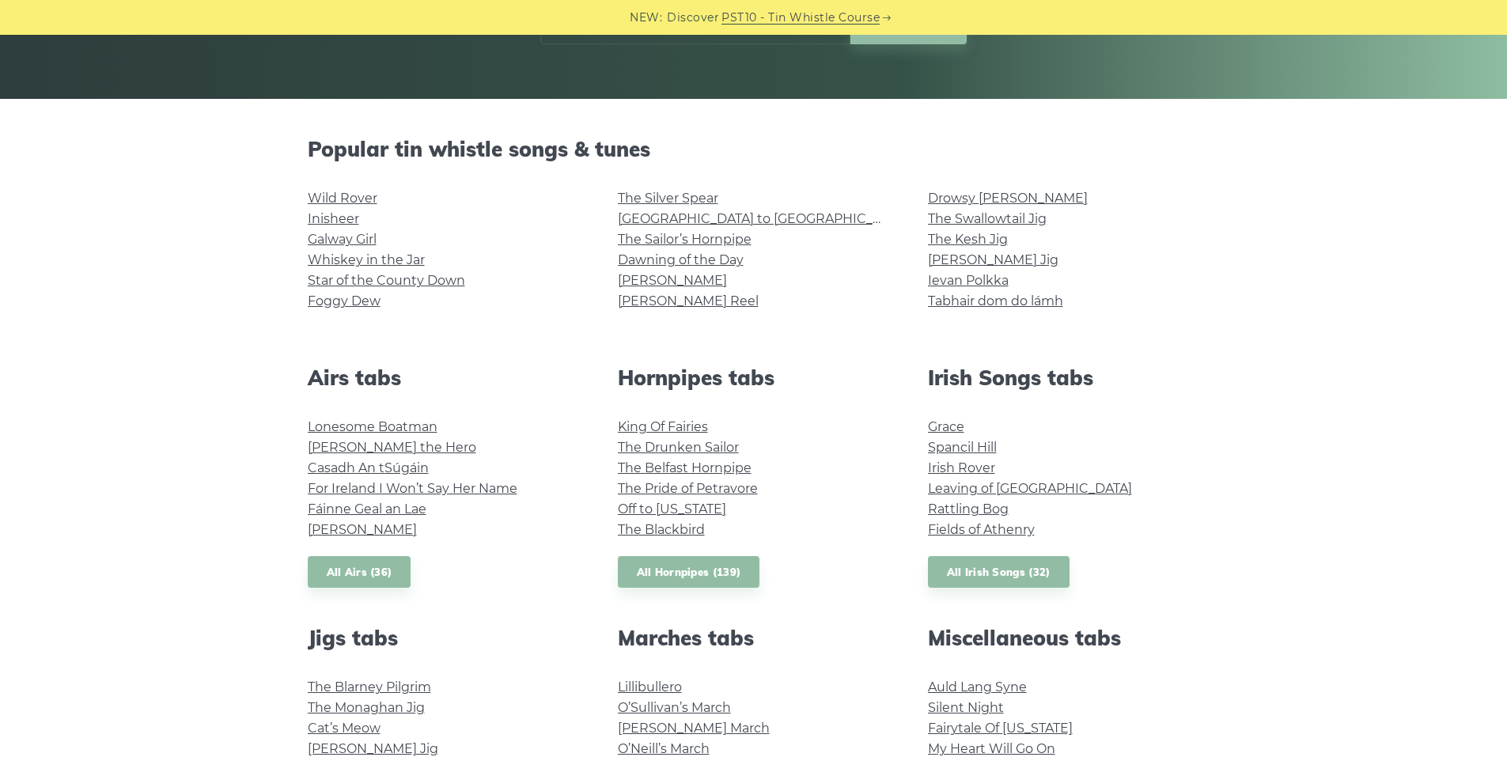
click at [139, 168] on div "Popular tin whistle songs & tunes Wild Rover Inisheer Galway Girl Whiskey in th…" at bounding box center [753, 772] width 1507 height 1271
